Goal: Task Accomplishment & Management: Manage account settings

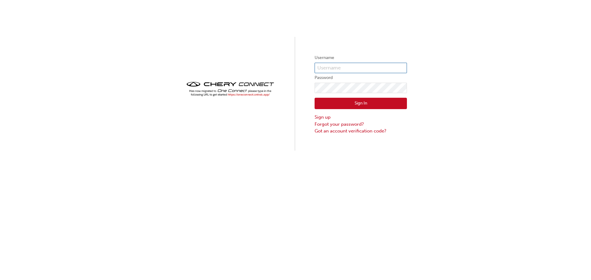
click at [332, 65] on input "text" at bounding box center [360, 68] width 92 height 10
type input "aryaan.[PERSON_NAME]"
click at [349, 123] on link "Forgot your password?" at bounding box center [360, 124] width 92 height 7
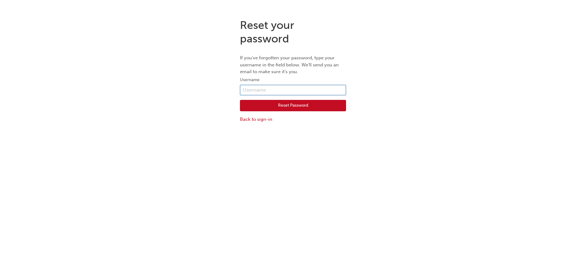
click at [258, 86] on input "text" at bounding box center [293, 90] width 106 height 10
type input "[EMAIL_ADDRESS][DOMAIN_NAME]"
drag, startPoint x: 311, startPoint y: 88, endPoint x: 225, endPoint y: 90, distance: 85.6
click at [225, 90] on div "Reset your password If you've forgotten your password, type your username in th…" at bounding box center [293, 71] width 586 height 114
click at [277, 87] on input "text" at bounding box center [293, 90] width 106 height 10
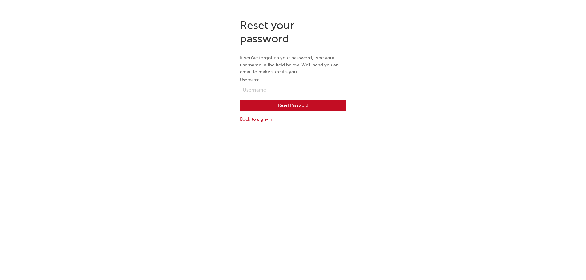
type input "aryaan.[PERSON_NAME]"
click at [286, 106] on button "Reset Password" at bounding box center [293, 106] width 106 height 12
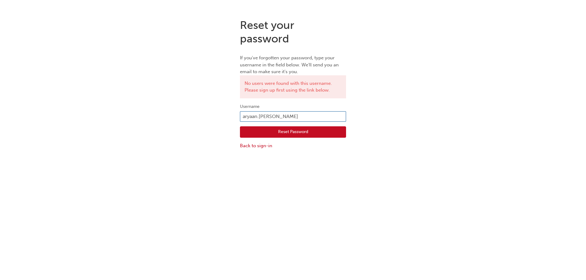
click at [298, 119] on input "aryaan.[PERSON_NAME]" at bounding box center [293, 116] width 106 height 10
type input "[EMAIL_ADDRESS][PERSON_NAME][DOMAIN_NAME]"
click at [292, 134] on button "Reset Password" at bounding box center [293, 132] width 106 height 12
click at [316, 133] on button "Reset Password" at bounding box center [293, 132] width 106 height 12
click at [324, 118] on input "[EMAIL_ADDRESS][PERSON_NAME][DOMAIN_NAME]" at bounding box center [293, 116] width 106 height 10
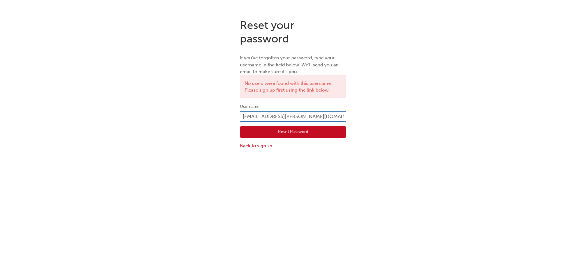
drag, startPoint x: 239, startPoint y: 117, endPoint x: 399, endPoint y: 107, distance: 161.0
click at [363, 118] on div "Reset your password If you've forgotten your password, type your username in th…" at bounding box center [293, 84] width 586 height 140
click at [401, 106] on div "Reset your password If you've forgotten your password, type your username in th…" at bounding box center [293, 84] width 586 height 140
click at [313, 125] on div "Reset Password Back to sign-in" at bounding box center [293, 136] width 106 height 28
click at [315, 132] on button "Reset Password" at bounding box center [293, 132] width 106 height 12
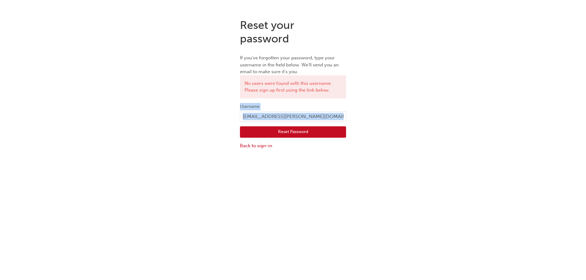
drag, startPoint x: 327, startPoint y: 122, endPoint x: 200, endPoint y: 102, distance: 129.1
click at [199, 102] on div "Reset your password If you've forgotten your password, type your username in th…" at bounding box center [293, 84] width 586 height 140
click at [336, 118] on input "[EMAIL_ADDRESS][PERSON_NAME][DOMAIN_NAME]" at bounding box center [293, 116] width 106 height 10
type input "CHAU1730"
click at [319, 128] on button "Reset Password" at bounding box center [293, 132] width 106 height 12
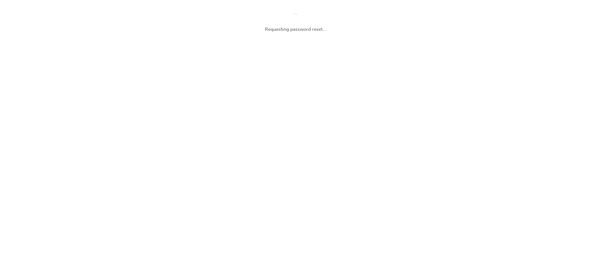
click at [318, 132] on div "Requesting password reset..." at bounding box center [295, 140] width 591 height 280
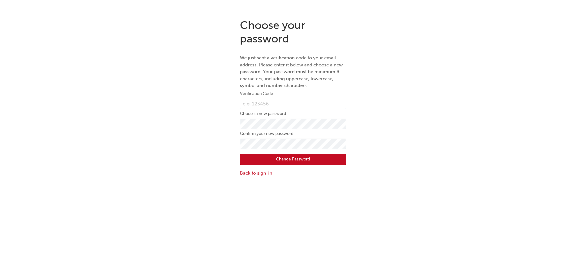
click at [267, 105] on input "text" at bounding box center [293, 104] width 106 height 10
click at [418, 115] on div "Choose your password We just sent a verification code to your email address. Pl…" at bounding box center [293, 98] width 586 height 168
click at [258, 103] on input "text" at bounding box center [293, 104] width 106 height 10
click at [264, 106] on input "text" at bounding box center [293, 104] width 106 height 10
paste input "890387"
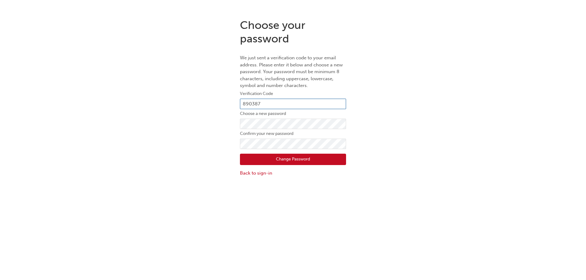
type input "890387"
click button "Change Password" at bounding box center [293, 160] width 106 height 12
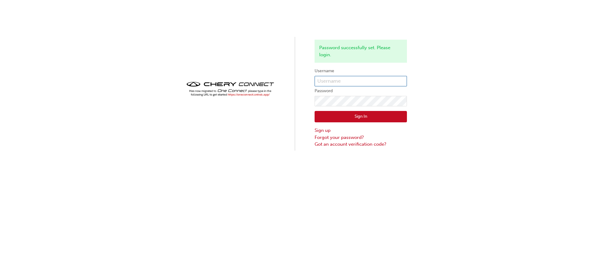
click at [338, 80] on input "text" at bounding box center [360, 81] width 92 height 10
type input "CHAU1730"
click at [349, 95] on label "Password" at bounding box center [360, 90] width 92 height 7
click button "Sign In" at bounding box center [360, 117] width 92 height 12
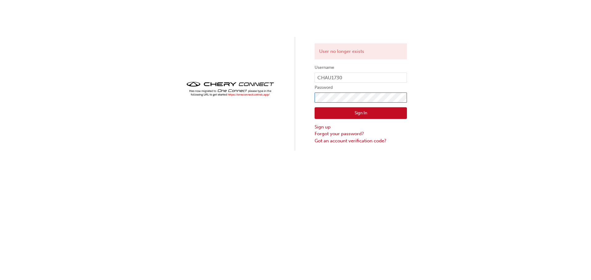
click button "Sign In" at bounding box center [360, 113] width 92 height 12
click at [237, 99] on div "Incorrect username or password. Username CHAU1730 Password Sign In Sign up Forg…" at bounding box center [295, 75] width 591 height 151
click button "Sign In" at bounding box center [360, 113] width 92 height 12
click at [288, 99] on div "Incorrect username or password. Username CHAU1730 Password Sign In Sign up Forg…" at bounding box center [295, 75] width 591 height 151
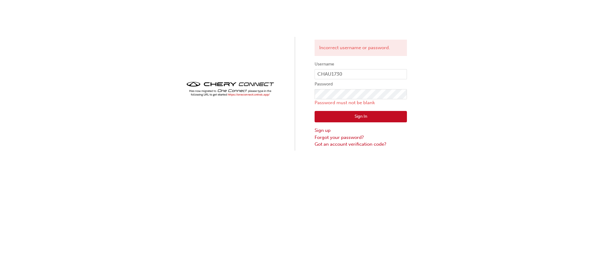
drag, startPoint x: 497, startPoint y: 76, endPoint x: 372, endPoint y: 100, distance: 126.6
click at [470, 80] on div "Incorrect username or password. Username CHAU1730 Password Password must not be…" at bounding box center [295, 75] width 591 height 151
drag, startPoint x: 340, startPoint y: 173, endPoint x: 340, endPoint y: 160, distance: 12.6
click at [340, 172] on div "Incorrect username or password. Username CHAU1730 Password Password must not be…" at bounding box center [295, 140] width 591 height 280
click at [343, 145] on link "Got an account verification code?" at bounding box center [360, 144] width 92 height 7
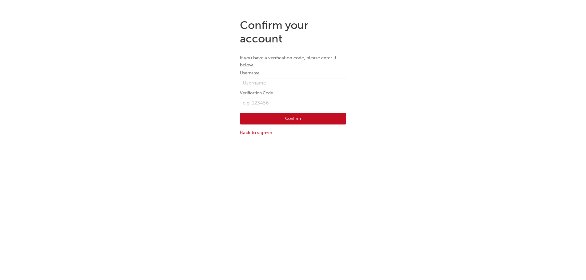
click at [303, 78] on form "Username Verification Code Confirm Back to sign-in" at bounding box center [293, 103] width 106 height 66
click at [300, 83] on input "text" at bounding box center [293, 83] width 106 height 10
type input "CHAU1730"
click at [280, 104] on input "text" at bounding box center [293, 103] width 106 height 10
paste input "890387"
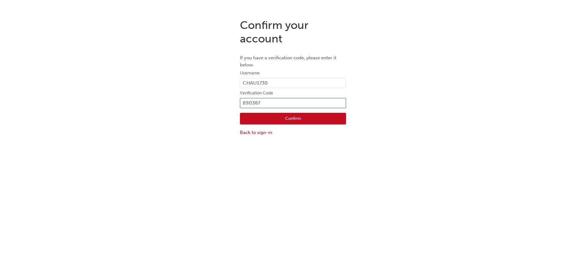
type input "890387"
click at [255, 115] on button "Confirm" at bounding box center [293, 119] width 106 height 12
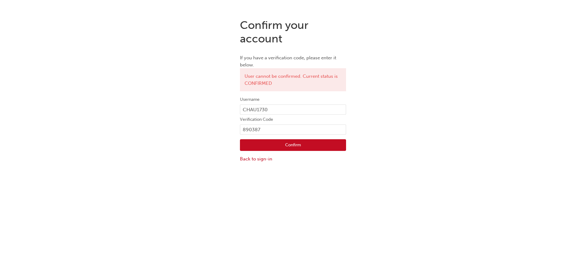
click at [396, 121] on div "Confirm your account If you have a verification code, please enter it below. Us…" at bounding box center [293, 90] width 586 height 153
drag, startPoint x: 453, startPoint y: 81, endPoint x: 283, endPoint y: 159, distance: 186.4
click at [450, 82] on div "Confirm your account If you have a verification code, please enter it below. Us…" at bounding box center [293, 90] width 586 height 153
